Goal: Task Accomplishment & Management: Manage account settings

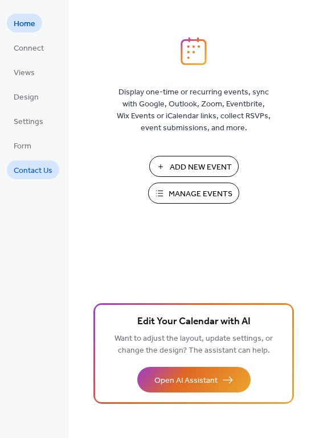
click at [31, 165] on span "Contact Us" at bounding box center [33, 171] width 39 height 12
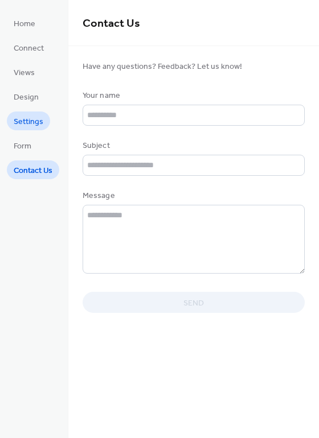
click at [34, 121] on span "Settings" at bounding box center [29, 122] width 30 height 12
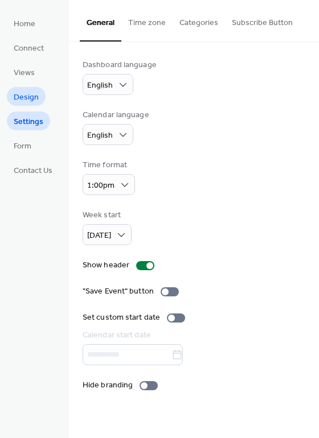
click at [22, 98] on span "Design" at bounding box center [26, 98] width 25 height 12
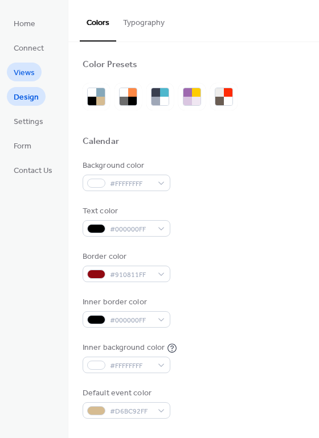
click at [25, 79] on span "Views" at bounding box center [24, 73] width 21 height 12
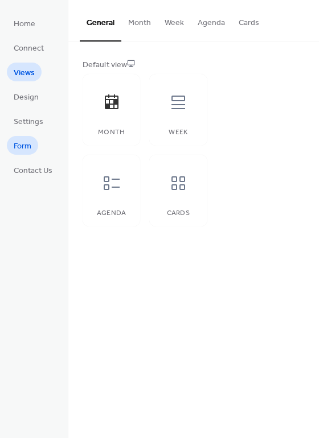
click at [23, 143] on span "Form" at bounding box center [23, 147] width 18 height 12
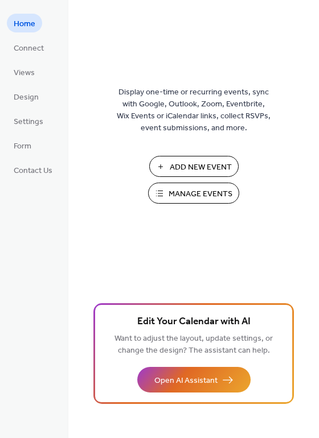
click at [179, 196] on span "Manage Events" at bounding box center [200, 194] width 64 height 12
click at [33, 118] on span "Settings" at bounding box center [29, 122] width 30 height 12
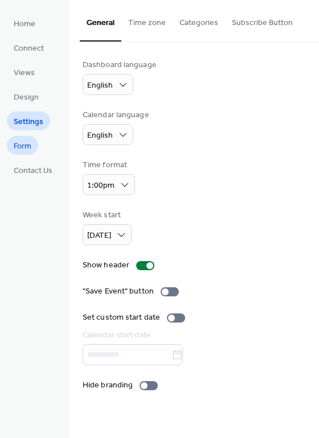
click at [27, 145] on span "Form" at bounding box center [23, 147] width 18 height 12
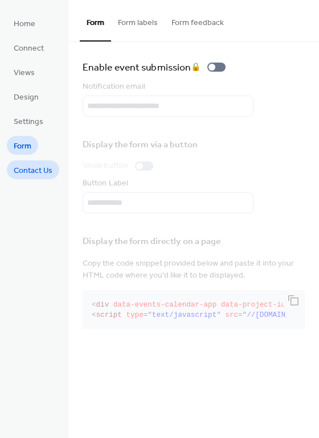
click at [29, 172] on span "Contact Us" at bounding box center [33, 171] width 39 height 12
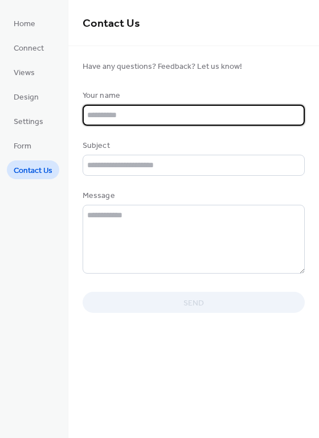
click at [113, 116] on input "text" at bounding box center [194, 115] width 222 height 21
type input "********"
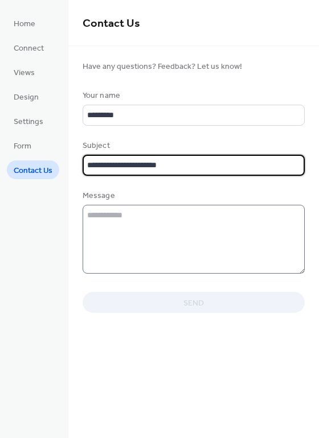
type input "**********"
click at [145, 215] on textarea at bounding box center [194, 239] width 222 height 69
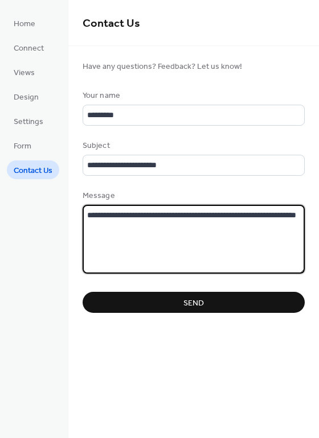
type textarea "**********"
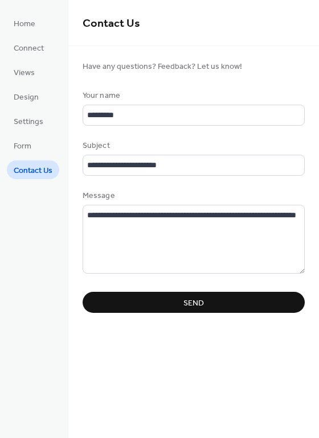
click at [204, 299] on button "Send" at bounding box center [194, 302] width 222 height 21
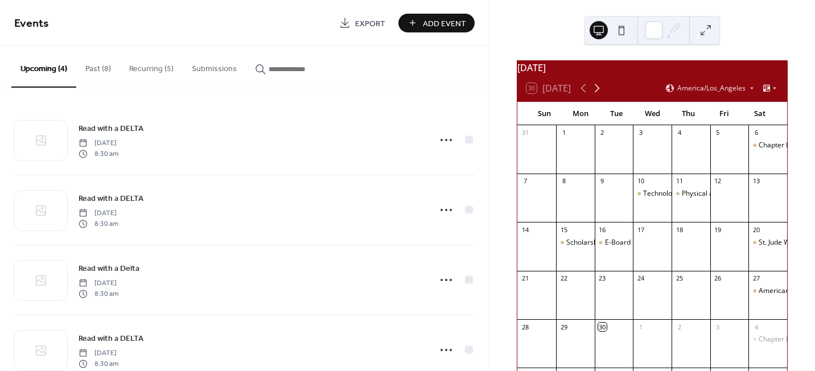
click at [600, 92] on icon at bounding box center [597, 88] width 14 height 14
click at [436, 19] on span "Add Event" at bounding box center [444, 24] width 43 height 12
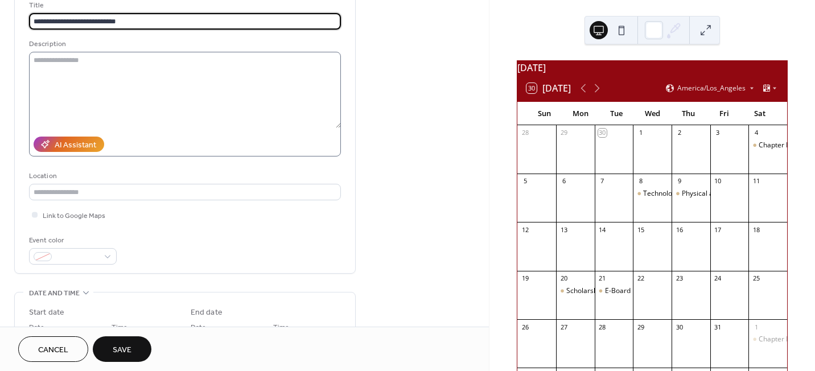
scroll to position [142, 0]
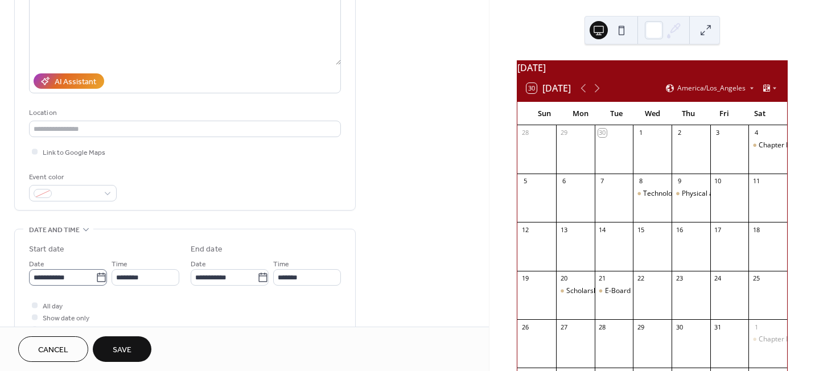
type input "**********"
click at [98, 275] on icon at bounding box center [101, 277] width 11 height 11
click at [96, 275] on input "**********" at bounding box center [62, 277] width 67 height 17
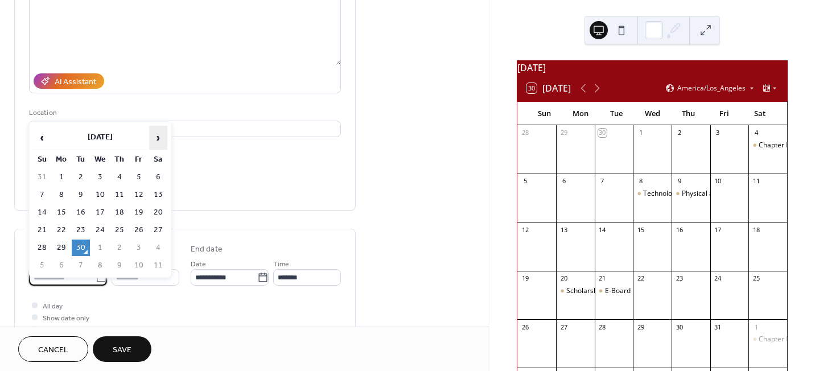
click at [153, 141] on span "›" at bounding box center [158, 137] width 17 height 23
click at [117, 195] on td "9" at bounding box center [119, 195] width 18 height 17
type input "**********"
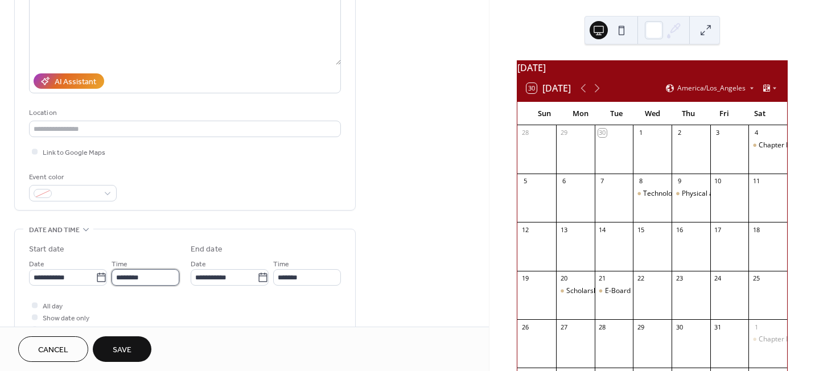
click at [169, 274] on input "********" at bounding box center [146, 277] width 68 height 17
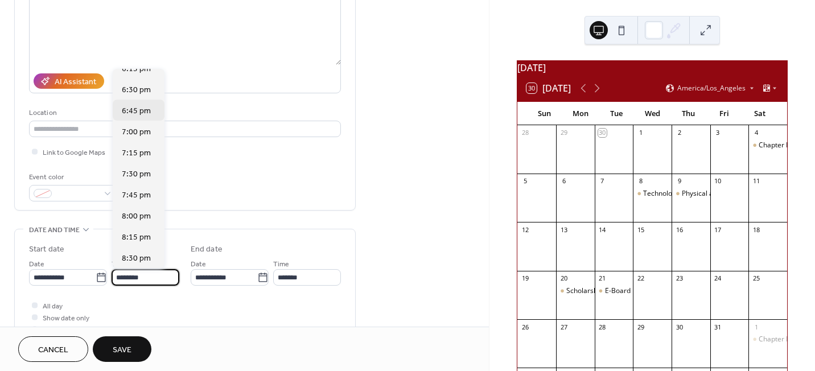
scroll to position [1579, 0]
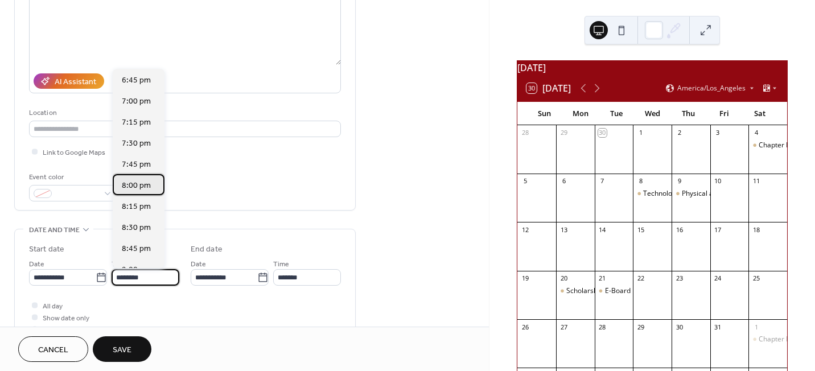
click at [143, 192] on div "8:00 pm" at bounding box center [139, 184] width 52 height 21
type input "*******"
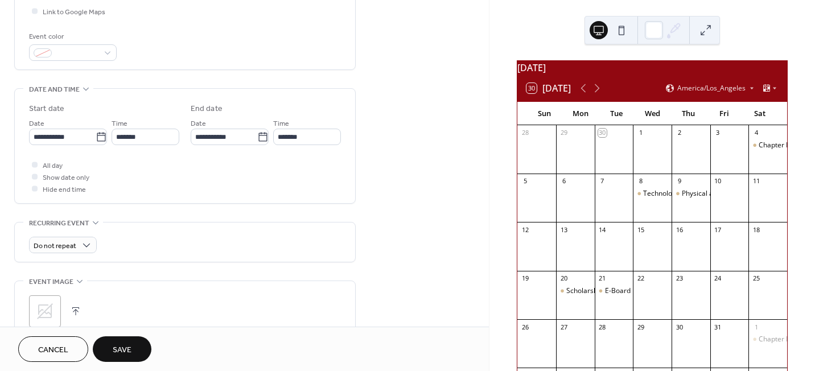
scroll to position [284, 0]
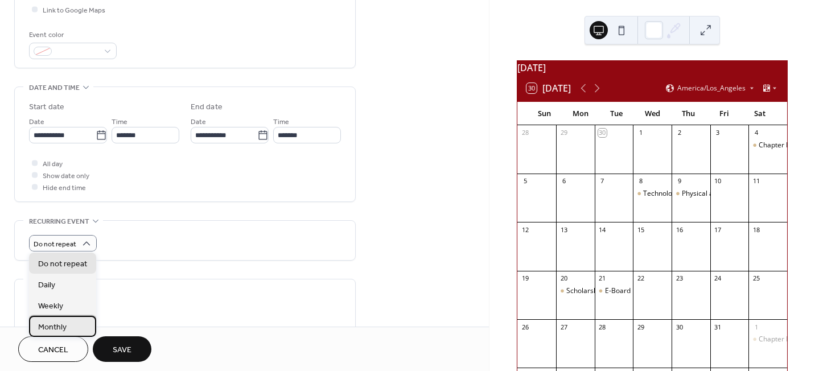
click at [58, 326] on span "Monthly" at bounding box center [52, 327] width 28 height 12
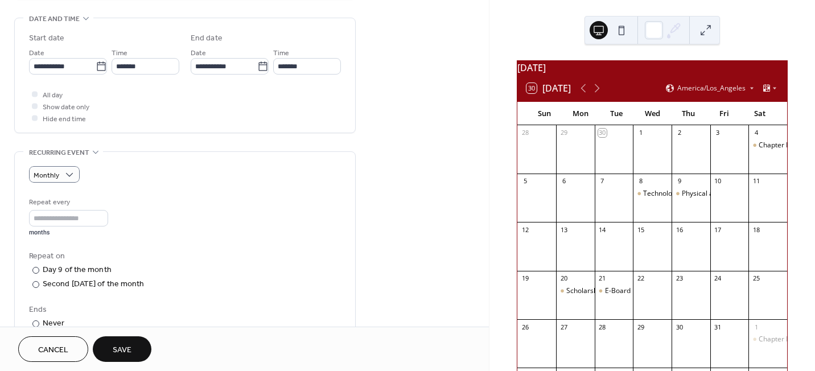
scroll to position [356, 0]
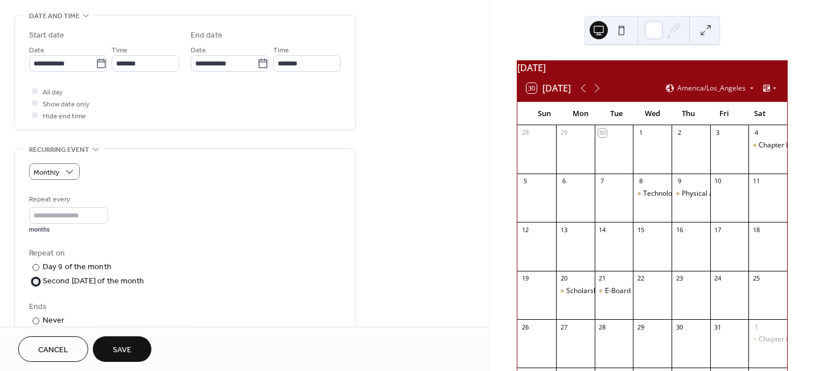
click at [33, 280] on div at bounding box center [35, 281] width 7 height 7
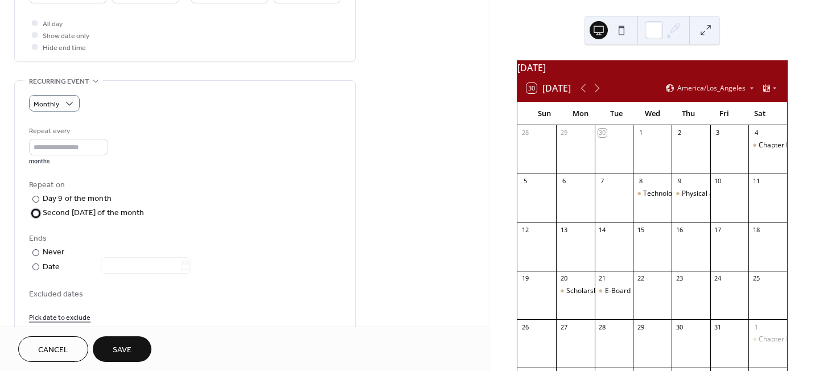
scroll to position [427, 0]
click at [125, 344] on span "Save" at bounding box center [122, 350] width 19 height 12
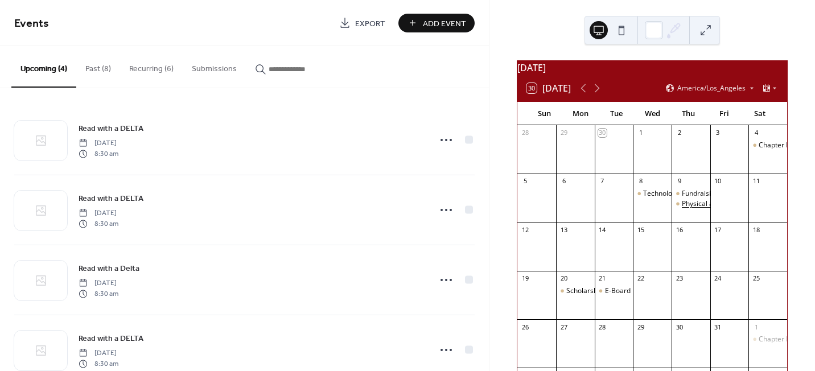
click at [682, 209] on div "Physical and Mental Health Committee" at bounding box center [743, 204] width 123 height 10
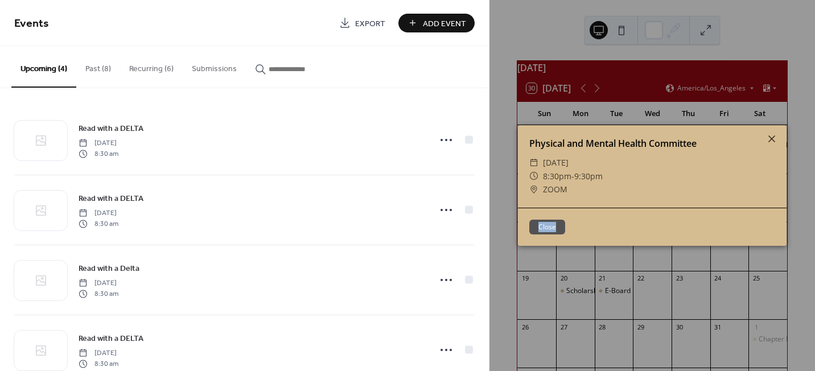
click at [682, 212] on div "Close" at bounding box center [652, 227] width 269 height 38
click at [772, 137] on icon at bounding box center [772, 139] width 14 height 14
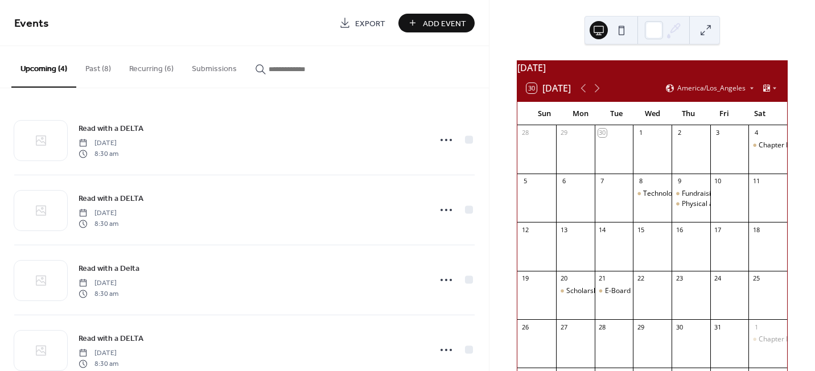
click at [40, 63] on button "Upcoming (4)" at bounding box center [43, 67] width 65 height 42
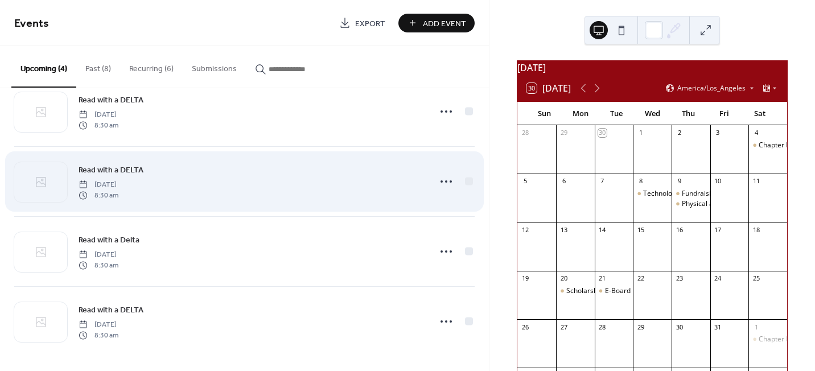
scroll to position [30, 0]
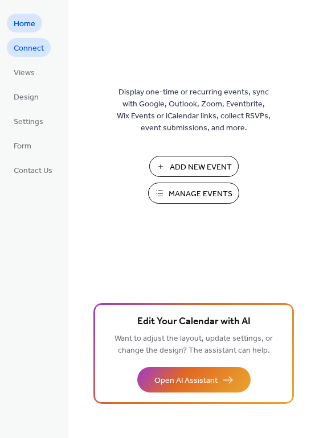
click at [28, 44] on span "Connect" at bounding box center [29, 49] width 30 height 12
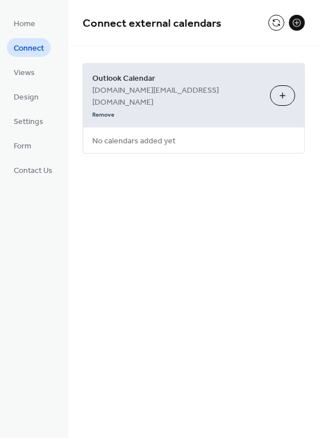
click at [283, 85] on button "Choose Calendars" at bounding box center [282, 95] width 25 height 20
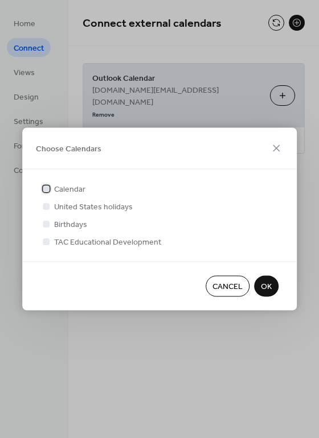
click at [51, 189] on div at bounding box center [45, 188] width 11 height 11
click at [265, 284] on span "OK" at bounding box center [266, 287] width 11 height 12
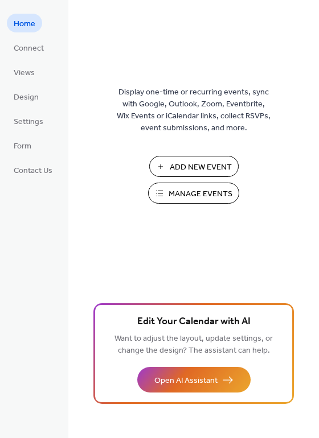
click at [160, 189] on button "Manage Events" at bounding box center [193, 193] width 91 height 21
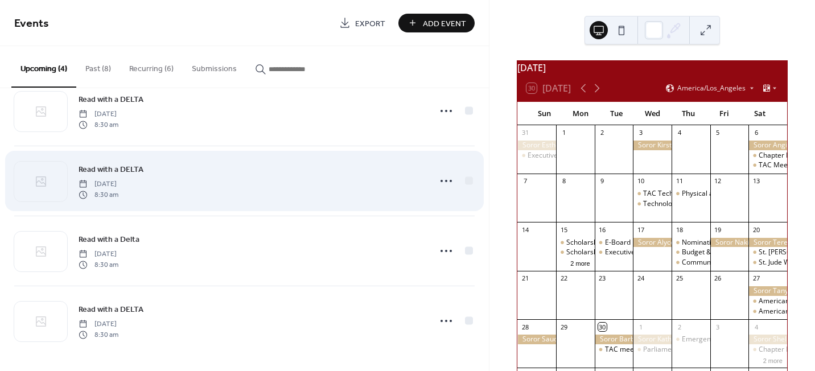
scroll to position [30, 0]
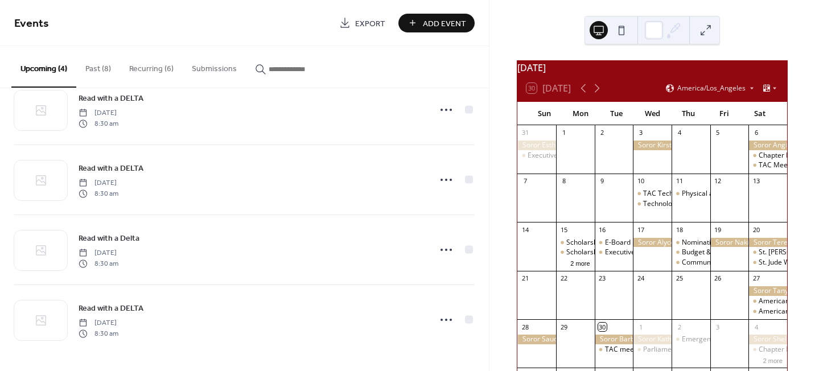
click at [158, 70] on button "Recurring (6)" at bounding box center [151, 66] width 63 height 40
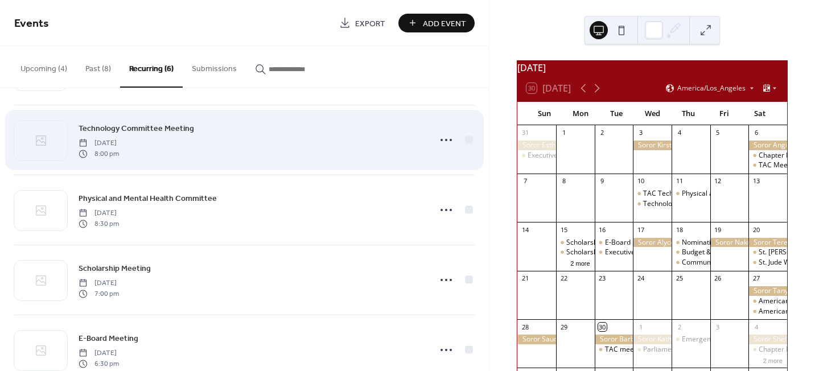
scroll to position [71, 0]
click at [465, 139] on div at bounding box center [469, 139] width 8 height 8
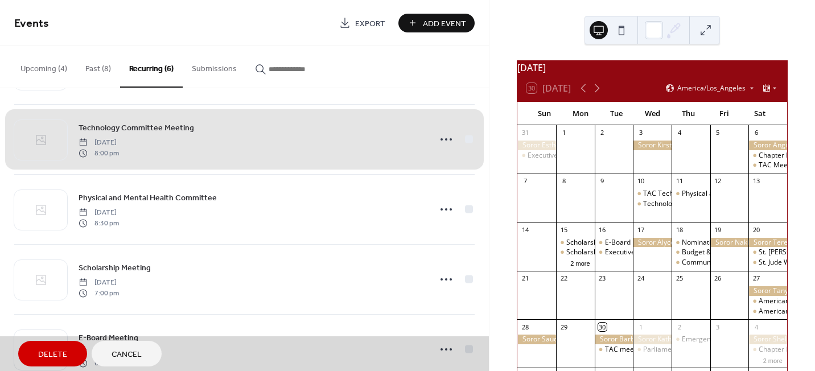
click at [60, 345] on button "Delete" at bounding box center [52, 354] width 69 height 26
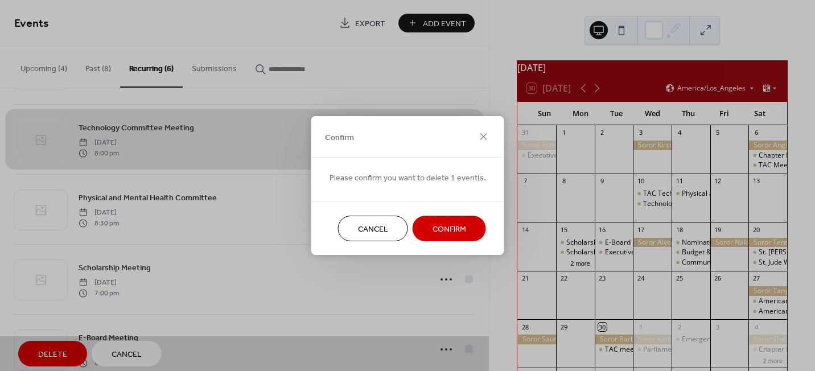
click at [441, 234] on span "Confirm" at bounding box center [450, 230] width 34 height 12
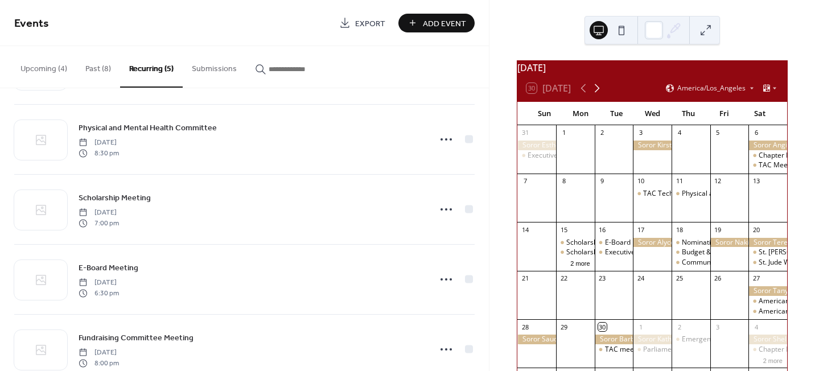
click at [599, 93] on icon at bounding box center [597, 88] width 5 height 9
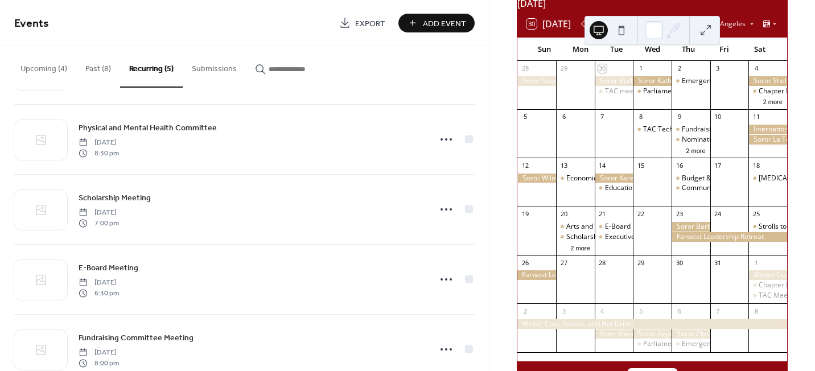
scroll to position [62, 0]
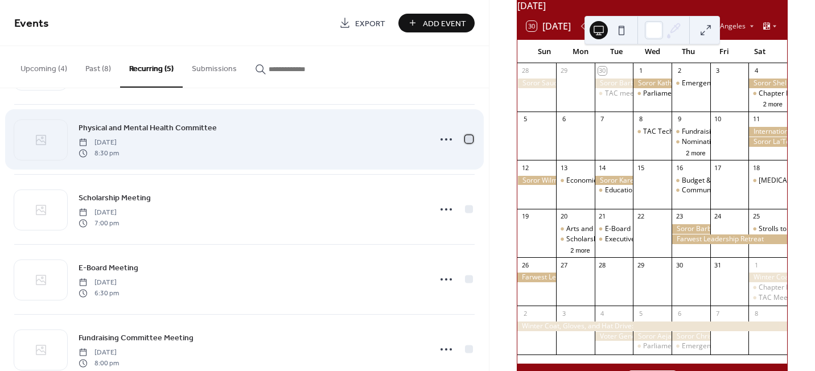
click at [465, 139] on div at bounding box center [469, 139] width 8 height 8
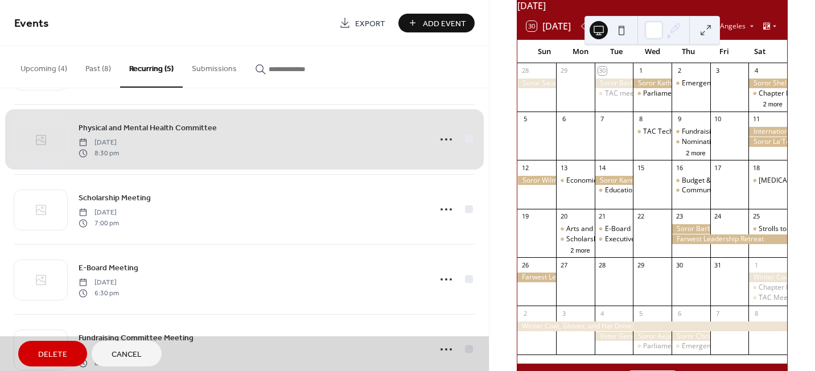
click at [48, 353] on span "Delete" at bounding box center [52, 355] width 29 height 12
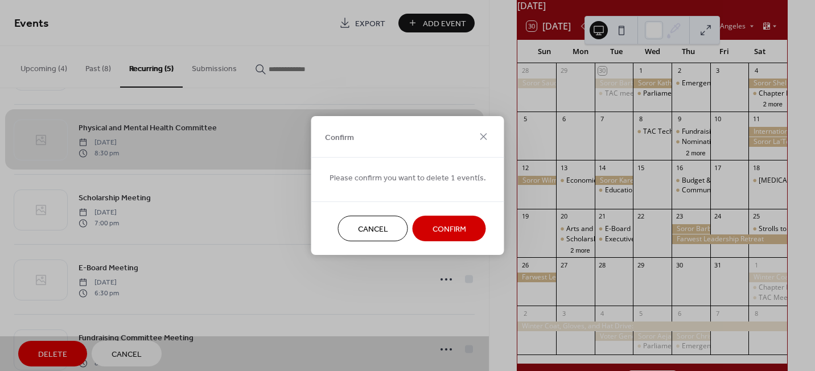
click at [447, 231] on span "Confirm" at bounding box center [450, 230] width 34 height 12
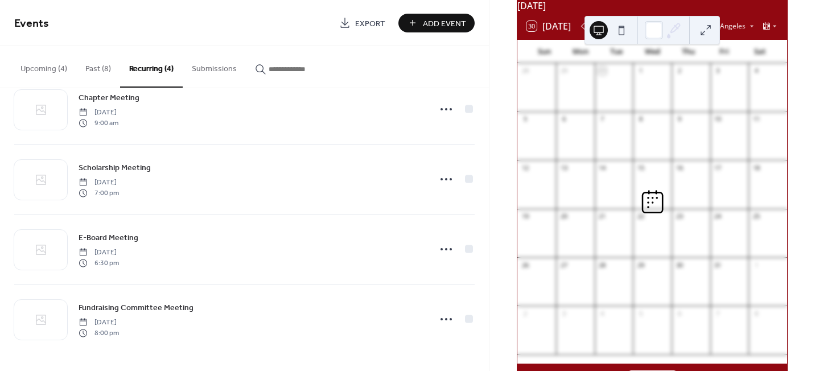
scroll to position [30, 0]
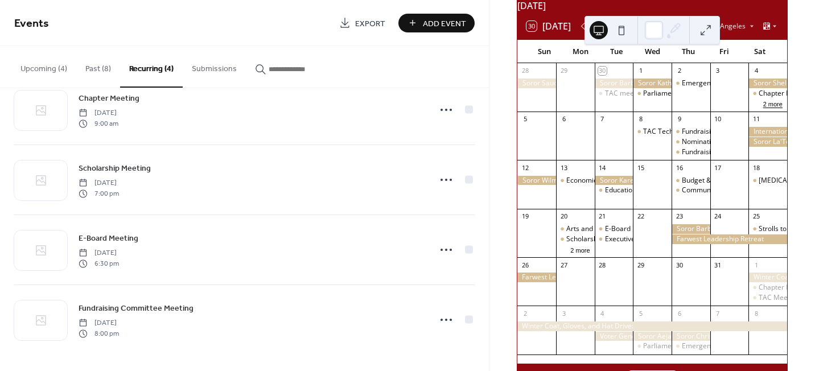
click at [759, 108] on button "2 more" at bounding box center [773, 103] width 28 height 10
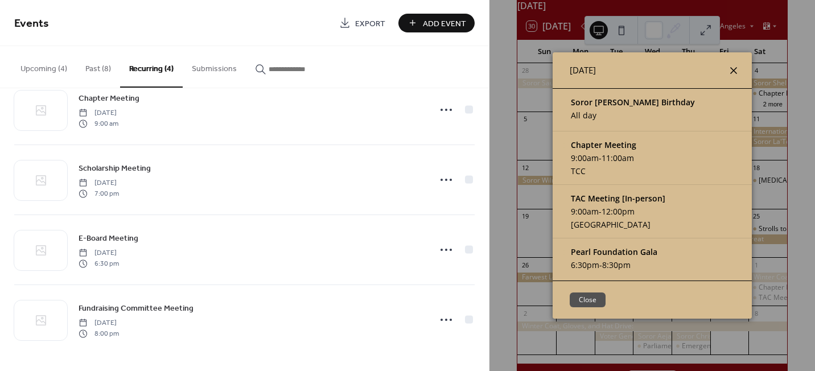
click at [735, 72] on icon at bounding box center [733, 70] width 7 height 7
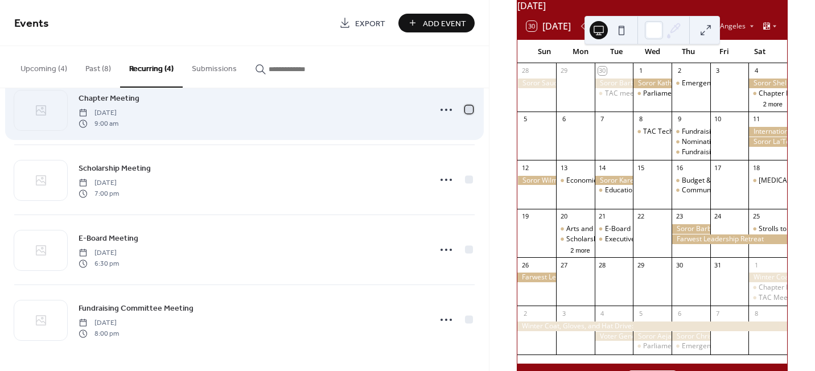
click at [465, 110] on div at bounding box center [469, 109] width 8 height 8
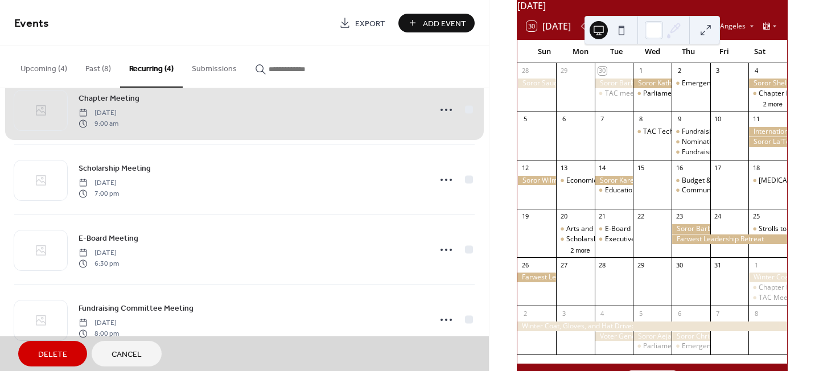
click at [64, 355] on span "Delete" at bounding box center [52, 355] width 29 height 12
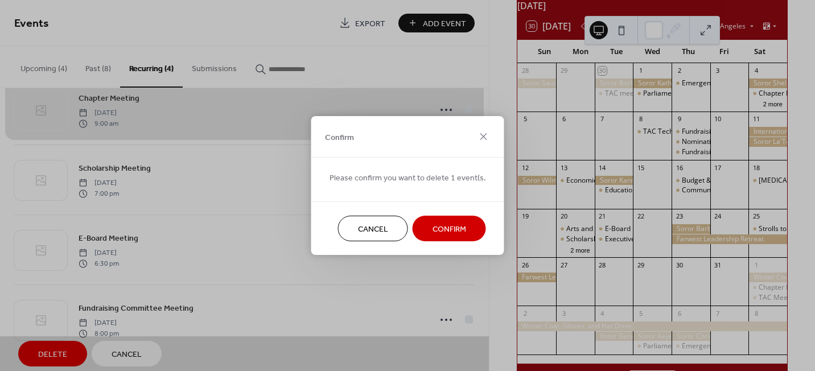
click at [460, 224] on span "Confirm" at bounding box center [450, 230] width 34 height 12
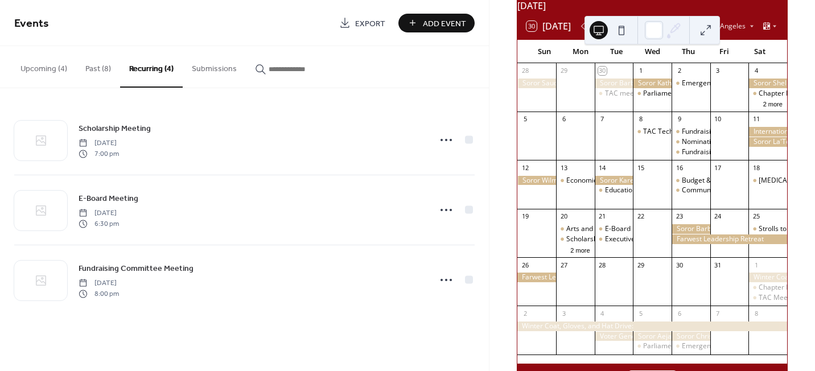
scroll to position [0, 0]
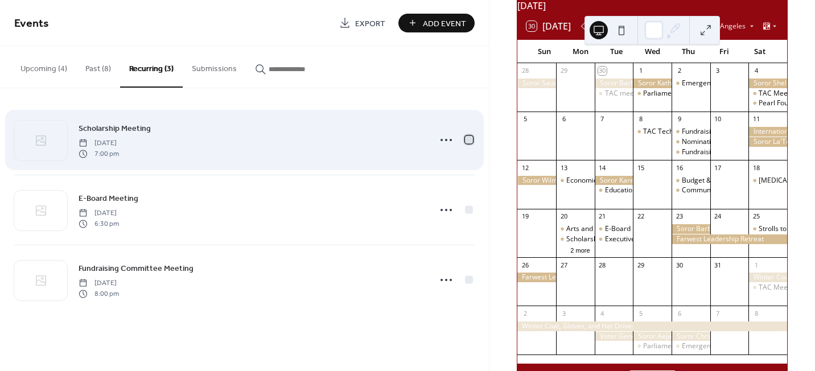
click at [470, 141] on div at bounding box center [469, 139] width 8 height 8
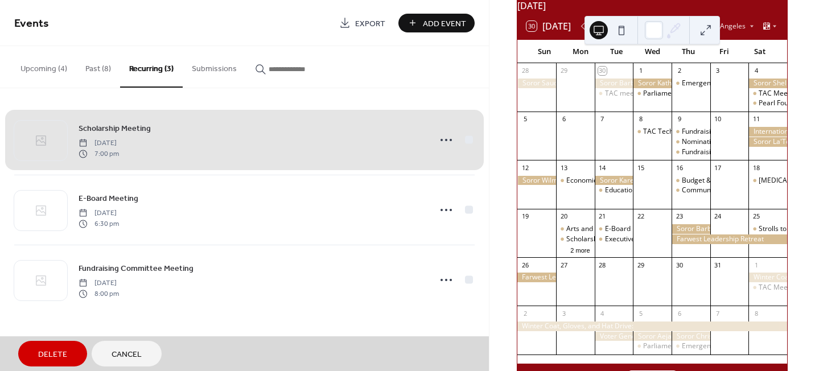
click at [67, 352] on button "Delete" at bounding box center [52, 354] width 69 height 26
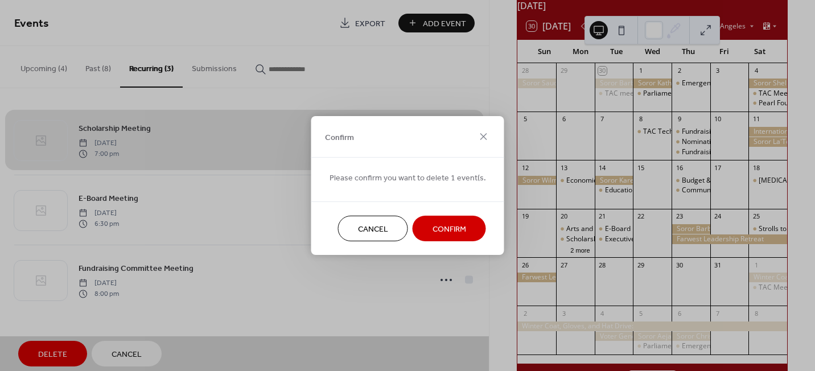
click at [458, 229] on span "Confirm" at bounding box center [450, 230] width 34 height 12
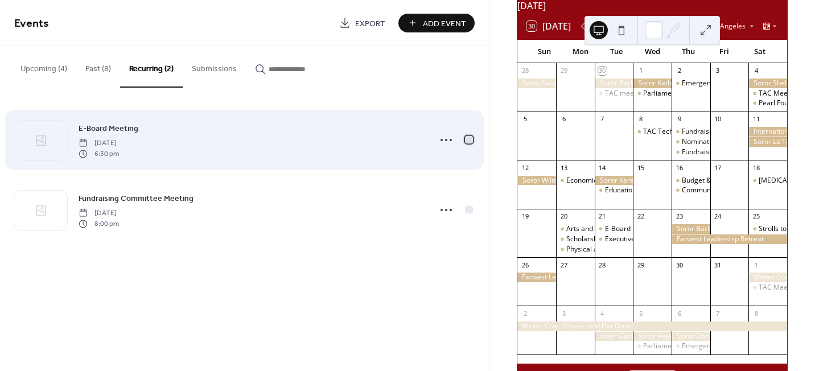
click at [467, 138] on div at bounding box center [469, 139] width 8 height 8
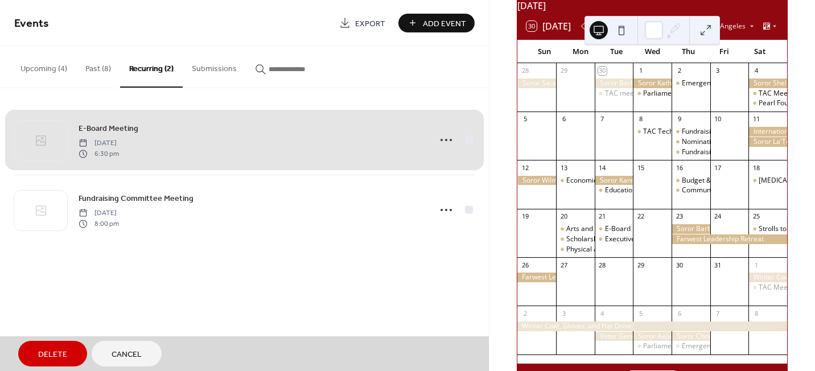
click at [36, 354] on button "Delete" at bounding box center [52, 354] width 69 height 26
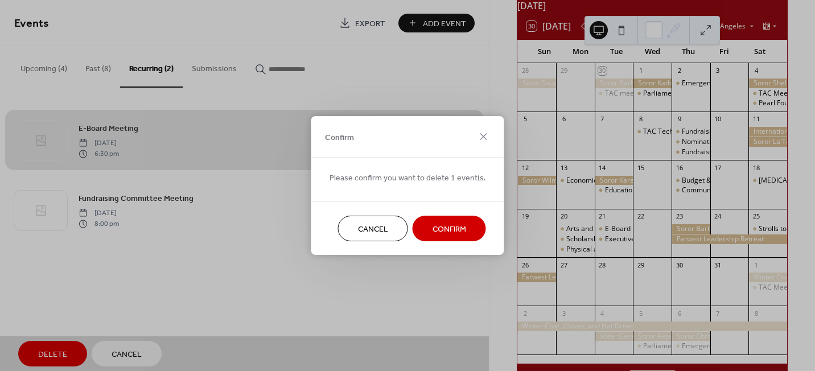
click at [439, 226] on span "Confirm" at bounding box center [450, 230] width 34 height 12
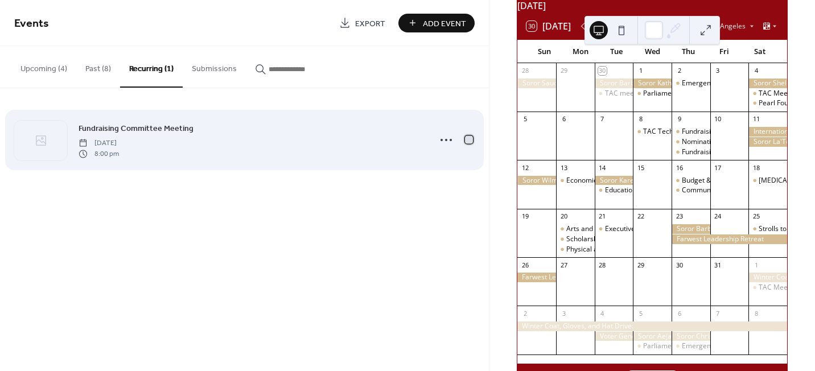
click at [469, 139] on div at bounding box center [469, 139] width 8 height 8
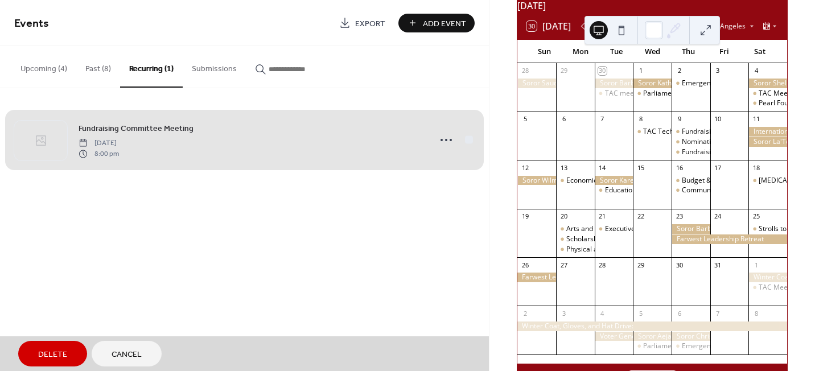
click at [56, 351] on span "Delete" at bounding box center [52, 355] width 29 height 12
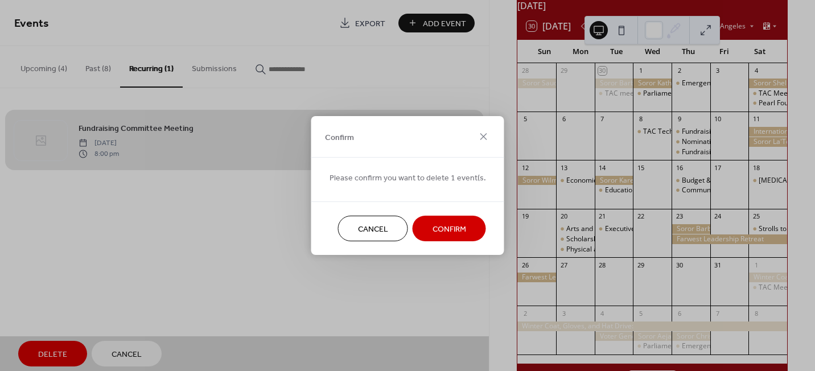
click at [447, 225] on span "Confirm" at bounding box center [450, 230] width 34 height 12
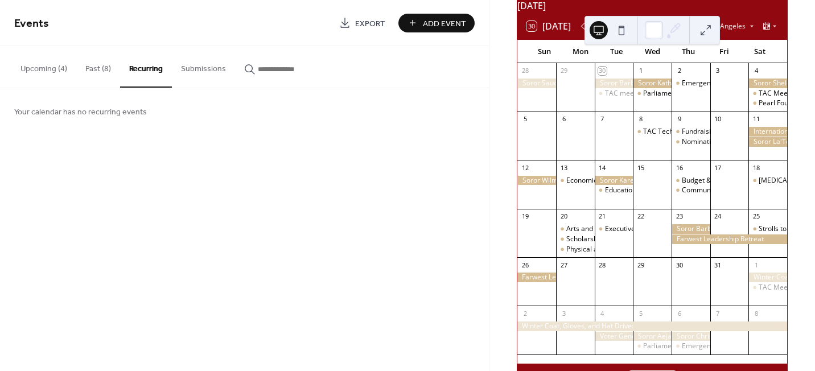
click at [56, 67] on button "Upcoming (4)" at bounding box center [43, 66] width 65 height 40
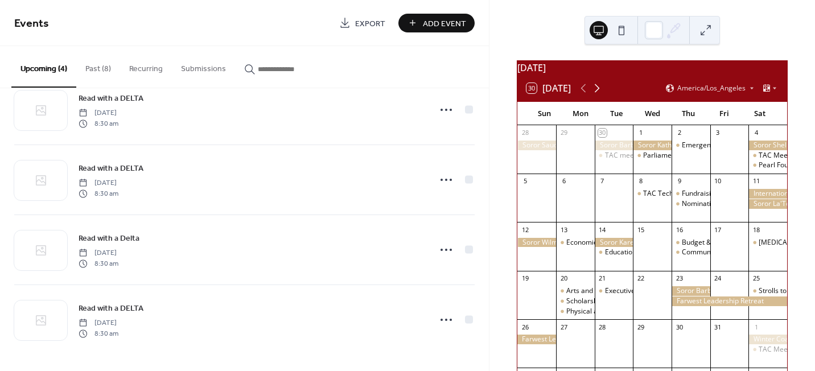
click at [598, 94] on icon at bounding box center [597, 88] width 14 height 14
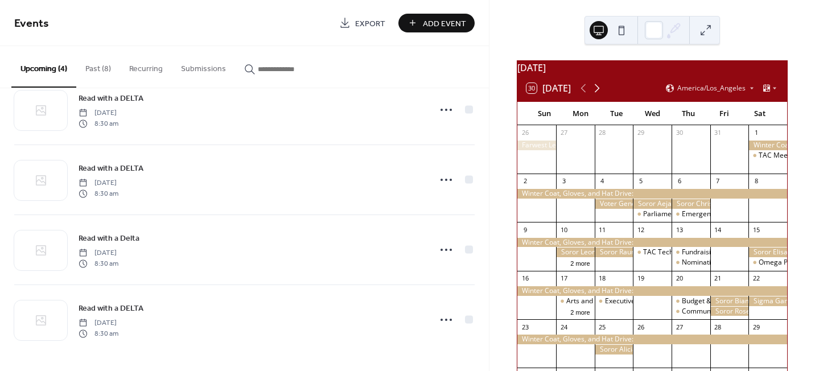
click at [598, 94] on icon at bounding box center [597, 88] width 14 height 14
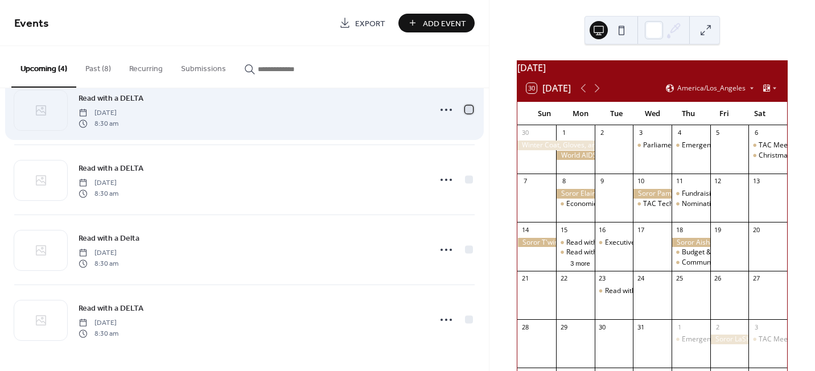
click at [467, 109] on div at bounding box center [469, 109] width 8 height 8
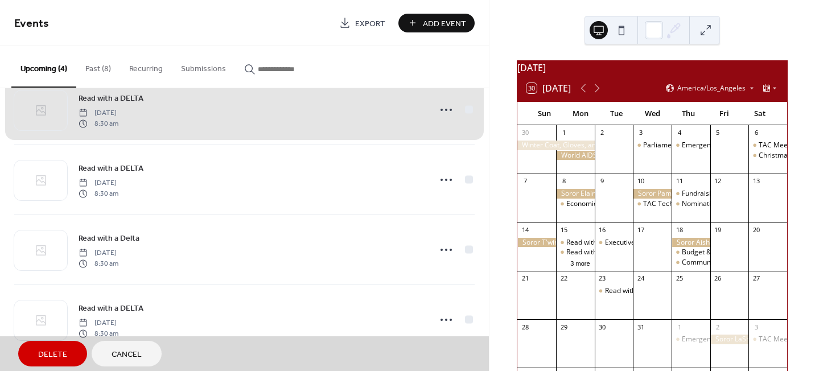
click at [55, 349] on span "Delete" at bounding box center [52, 355] width 29 height 12
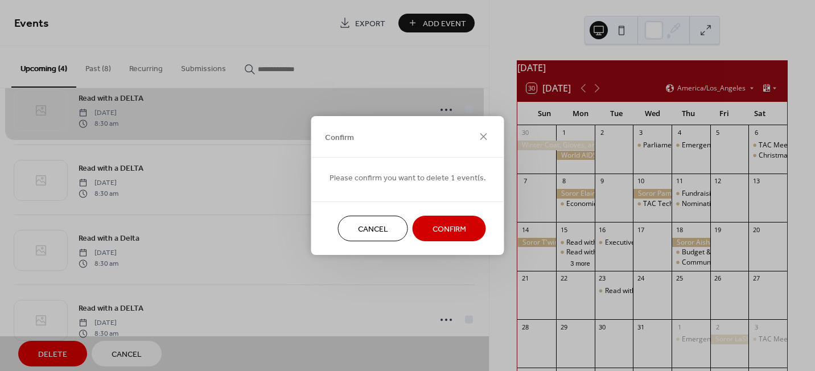
click at [470, 227] on button "Confirm" at bounding box center [449, 229] width 73 height 26
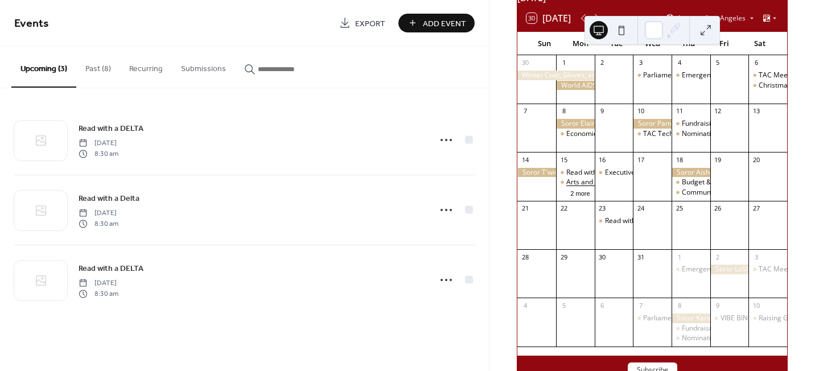
scroll to position [71, 0]
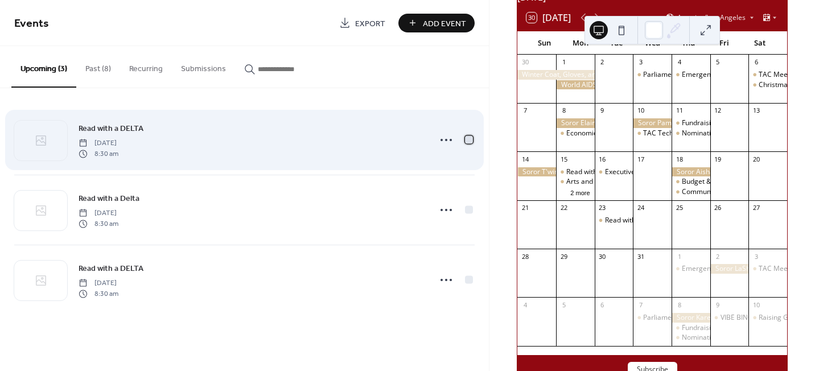
click at [465, 140] on div at bounding box center [469, 139] width 8 height 8
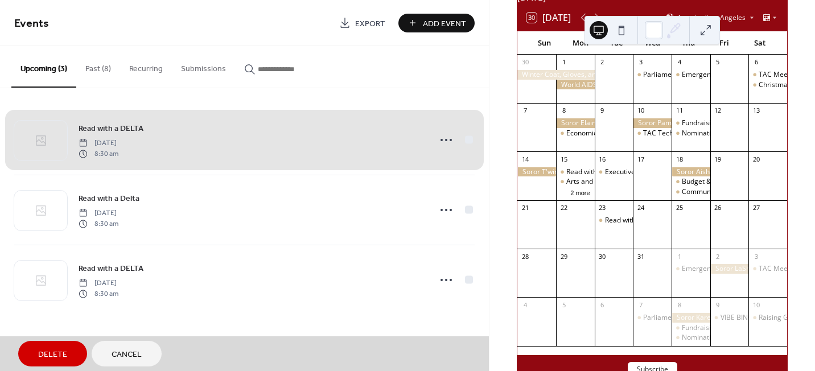
click at [46, 349] on span "Delete" at bounding box center [52, 355] width 29 height 12
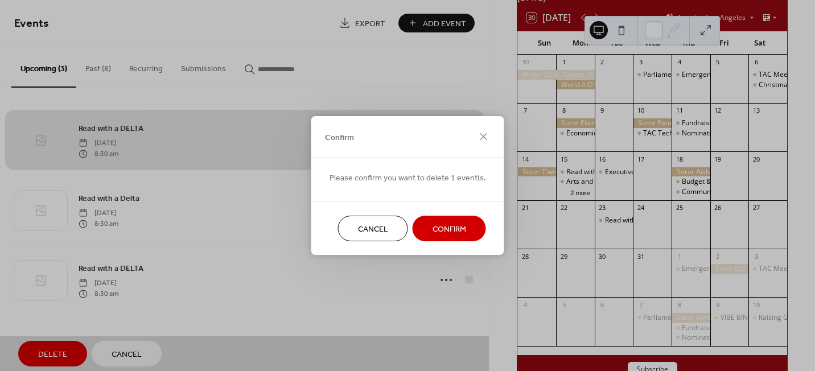
click at [449, 233] on span "Confirm" at bounding box center [450, 230] width 34 height 12
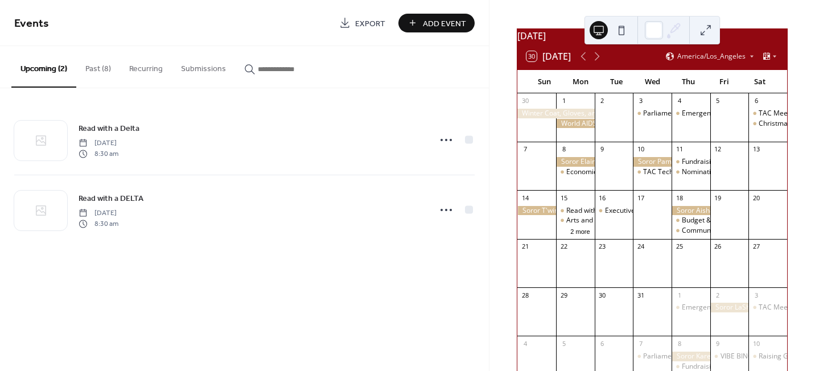
scroll to position [0, 0]
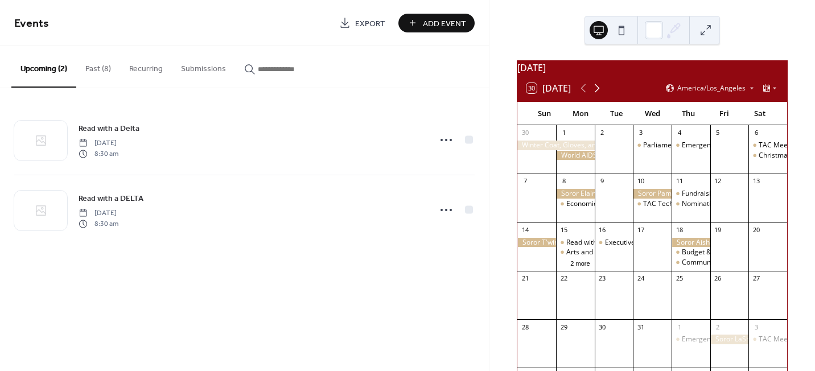
click at [600, 95] on icon at bounding box center [597, 88] width 14 height 14
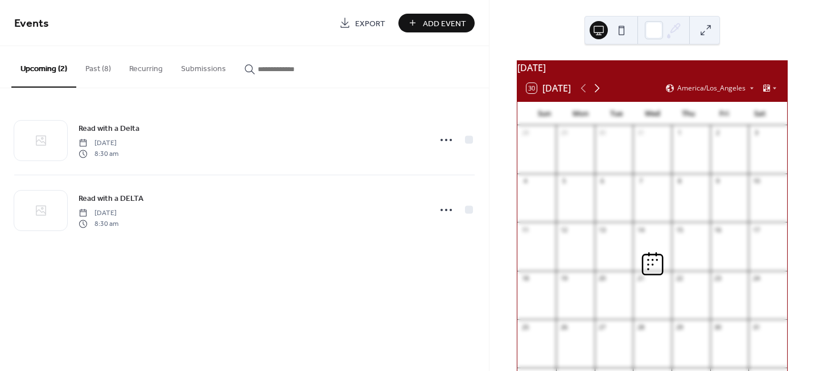
click at [599, 95] on icon at bounding box center [597, 88] width 14 height 14
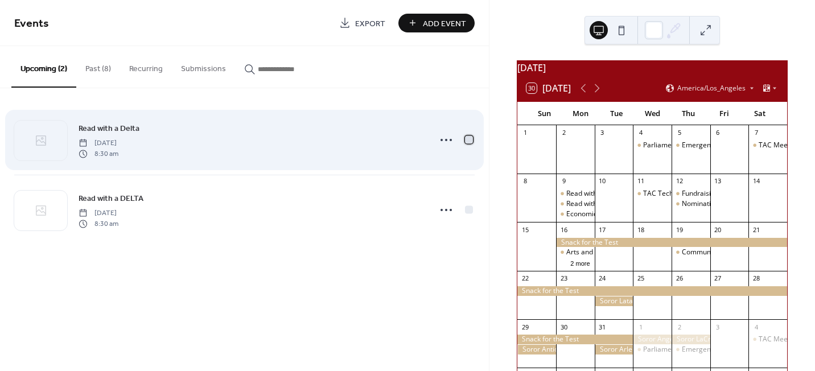
click at [466, 138] on div at bounding box center [469, 139] width 8 height 8
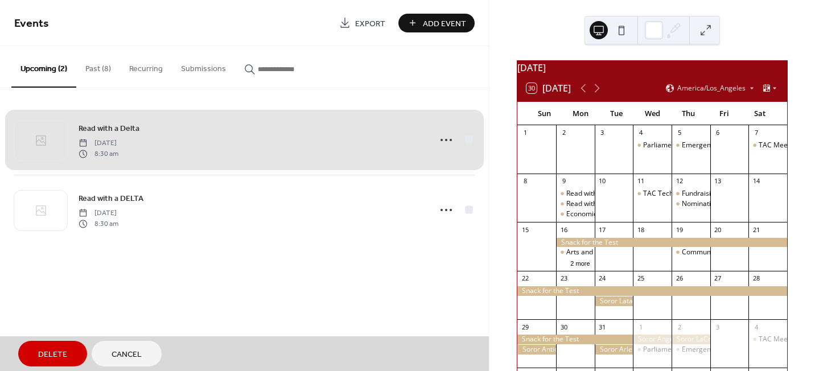
click at [55, 349] on span "Delete" at bounding box center [52, 355] width 29 height 12
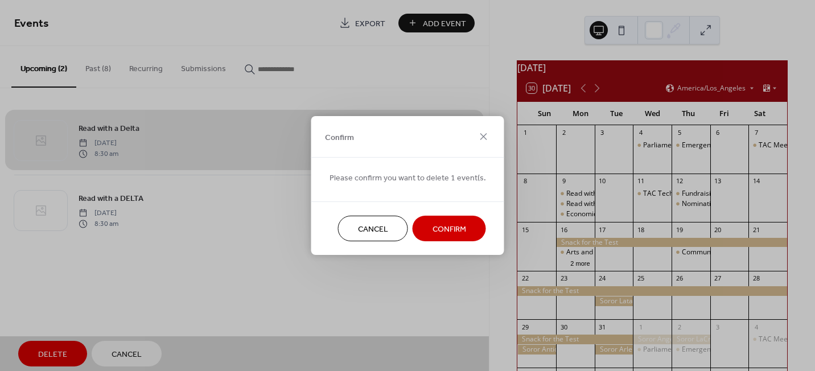
click at [452, 224] on span "Confirm" at bounding box center [450, 230] width 34 height 12
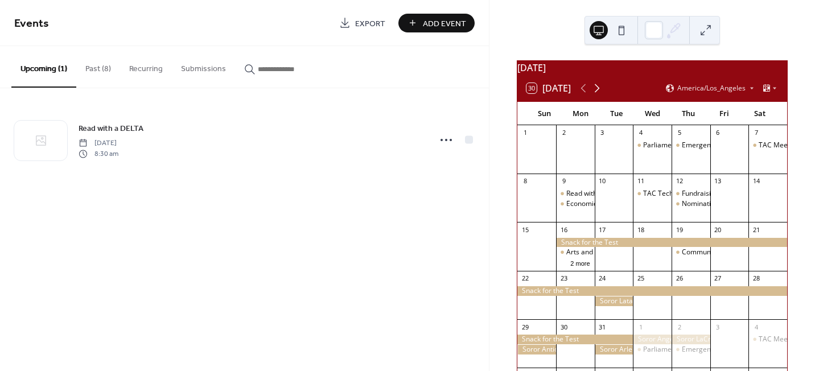
click at [597, 93] on icon at bounding box center [597, 88] width 14 height 14
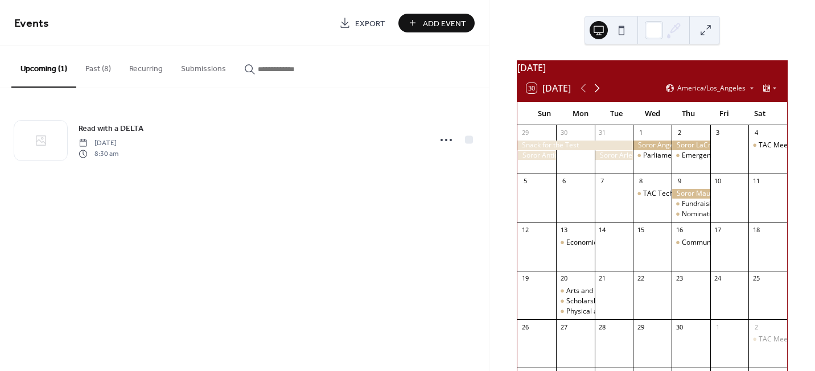
click at [598, 93] on icon at bounding box center [597, 88] width 14 height 14
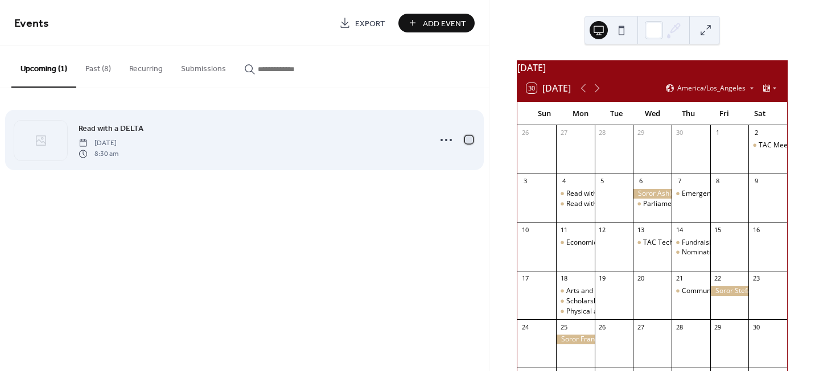
click at [470, 140] on div at bounding box center [469, 139] width 8 height 8
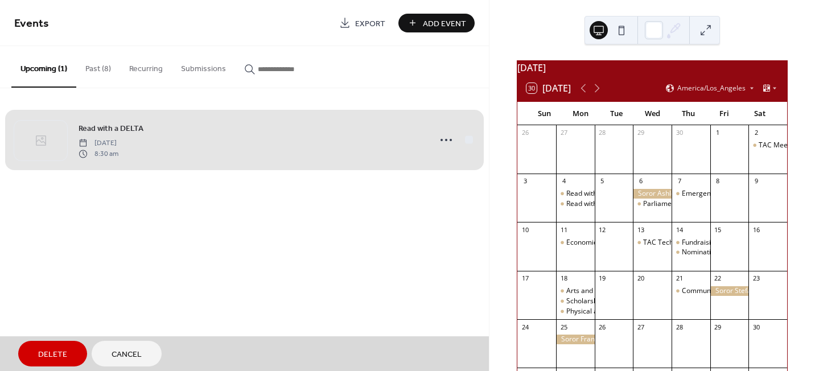
click at [64, 359] on span "Delete" at bounding box center [52, 355] width 29 height 12
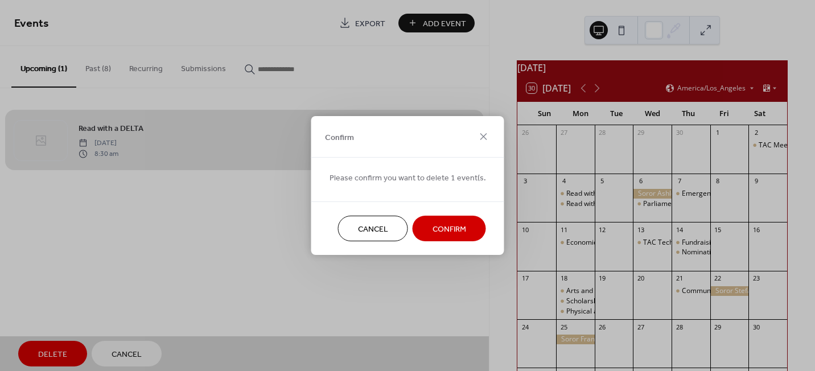
click at [460, 219] on button "Confirm" at bounding box center [449, 229] width 73 height 26
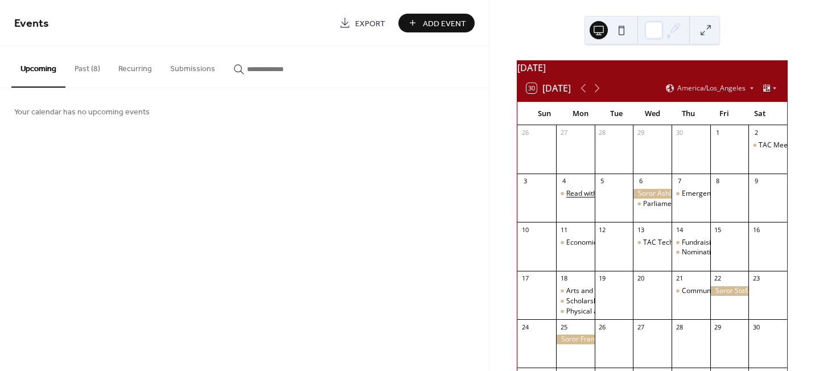
click at [579, 199] on div "Read with a Delta" at bounding box center [593, 194] width 55 height 10
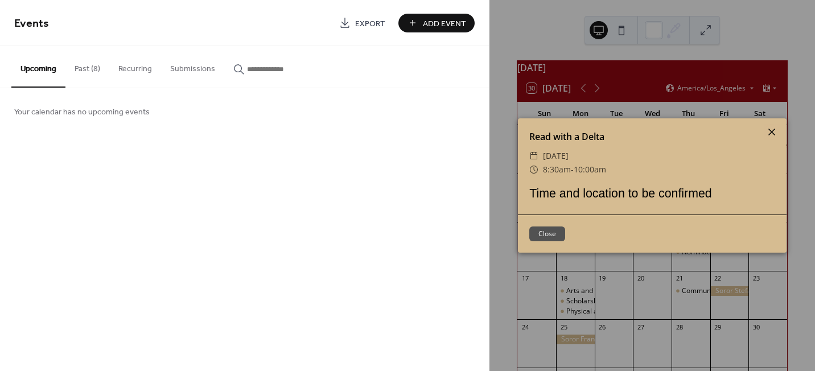
click at [772, 130] on icon at bounding box center [772, 132] width 14 height 14
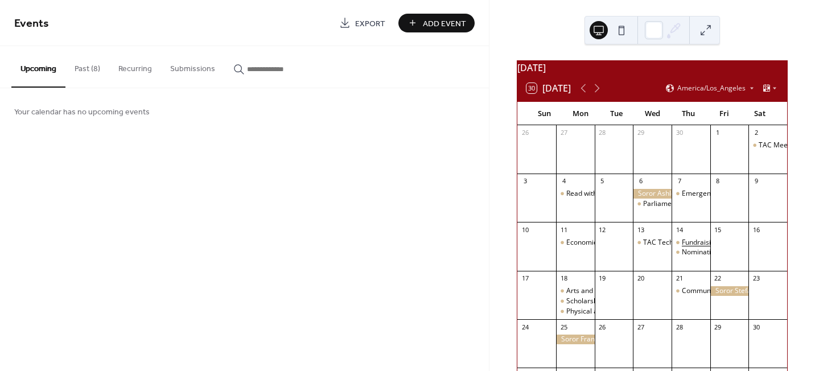
click at [682, 248] on div "Fundraising Committee Meeting" at bounding box center [733, 243] width 102 height 10
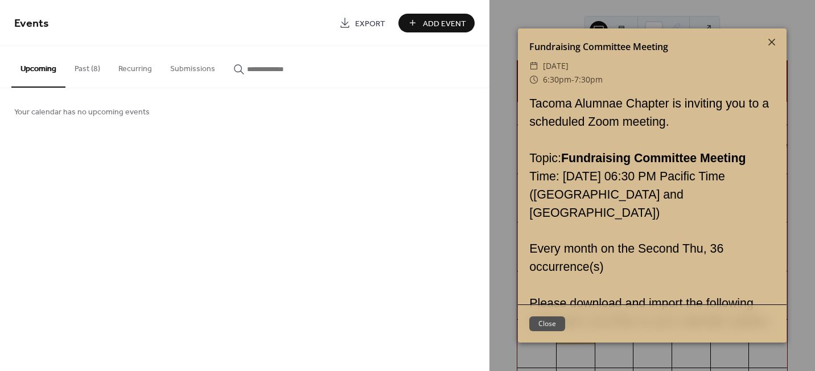
click at [559, 323] on button "Close" at bounding box center [547, 323] width 36 height 15
